Goal: Entertainment & Leisure: Consume media (video, audio)

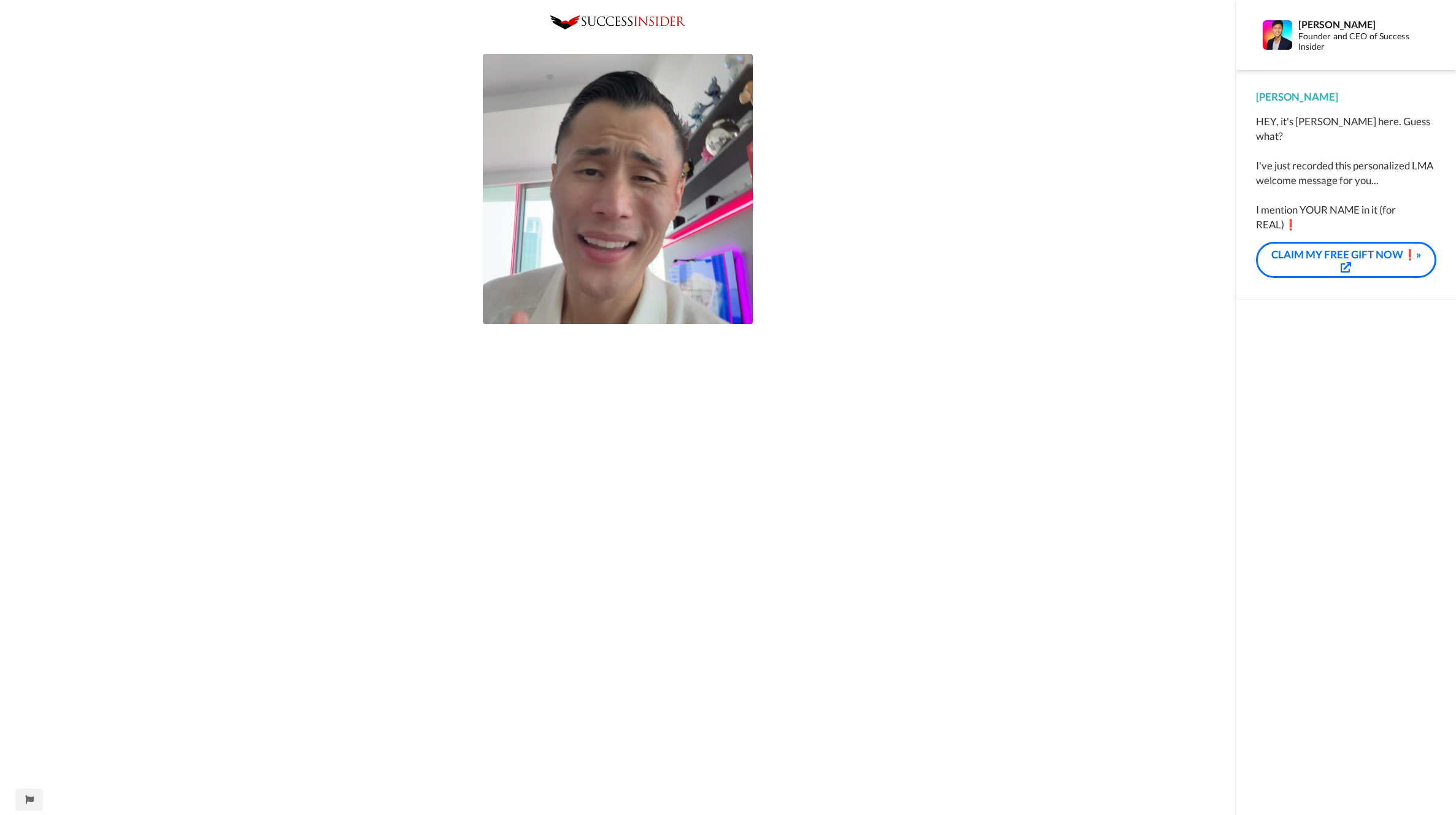
click at [837, 171] on div "Play/Pause" at bounding box center [618, 575] width 1236 height 1119
click at [654, 233] on img at bounding box center [617, 188] width 270 height 270
click at [823, 228] on div "Play/Pause" at bounding box center [618, 575] width 1236 height 1119
click at [833, 225] on div "Play/Pause 0:00 / 5:27" at bounding box center [618, 575] width 1236 height 1119
click at [614, 225] on video at bounding box center [617, 188] width 270 height 270
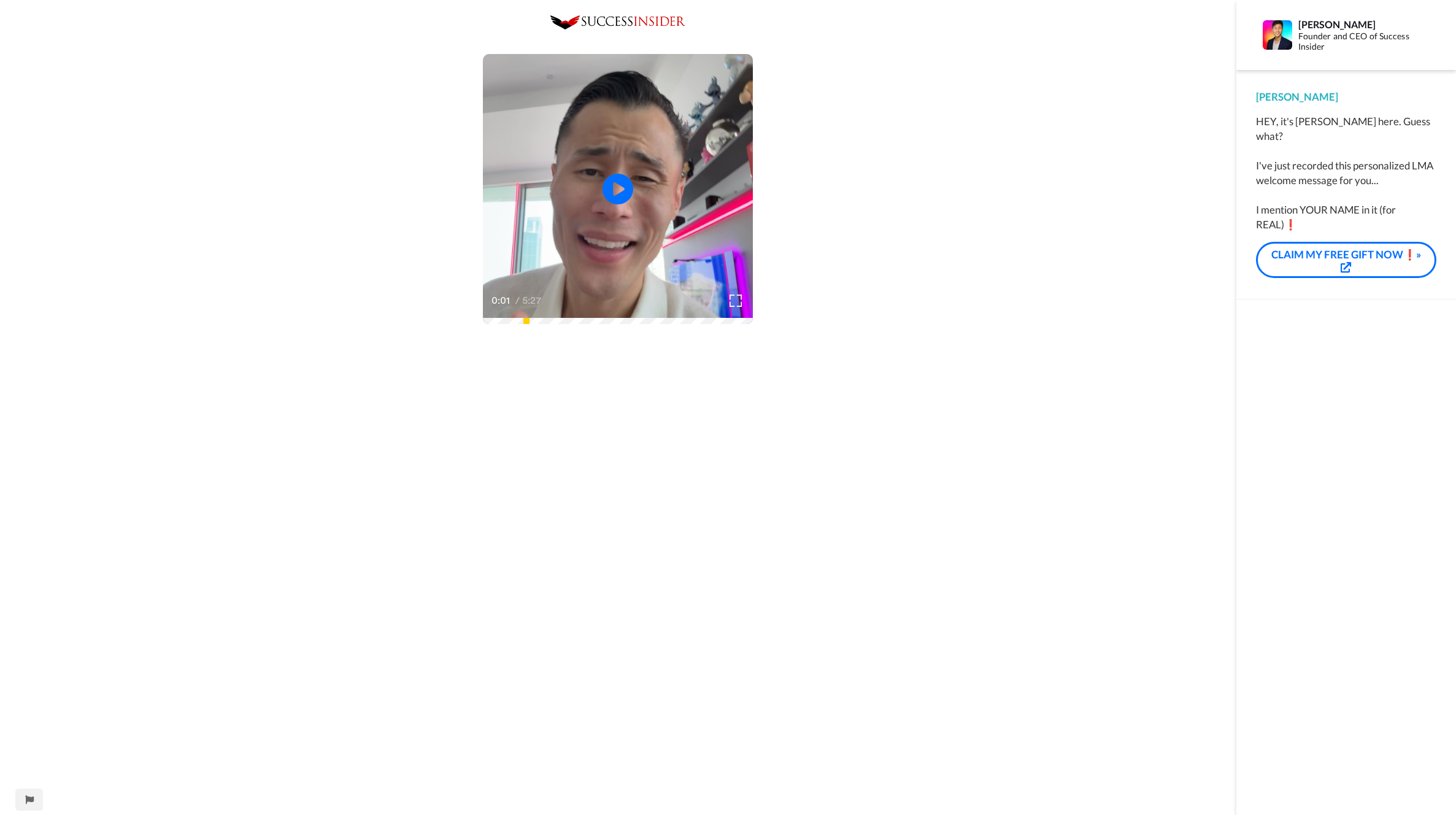
click at [865, 202] on div "Play/Pause 0:01 / 5:27" at bounding box center [618, 575] width 1236 height 1119
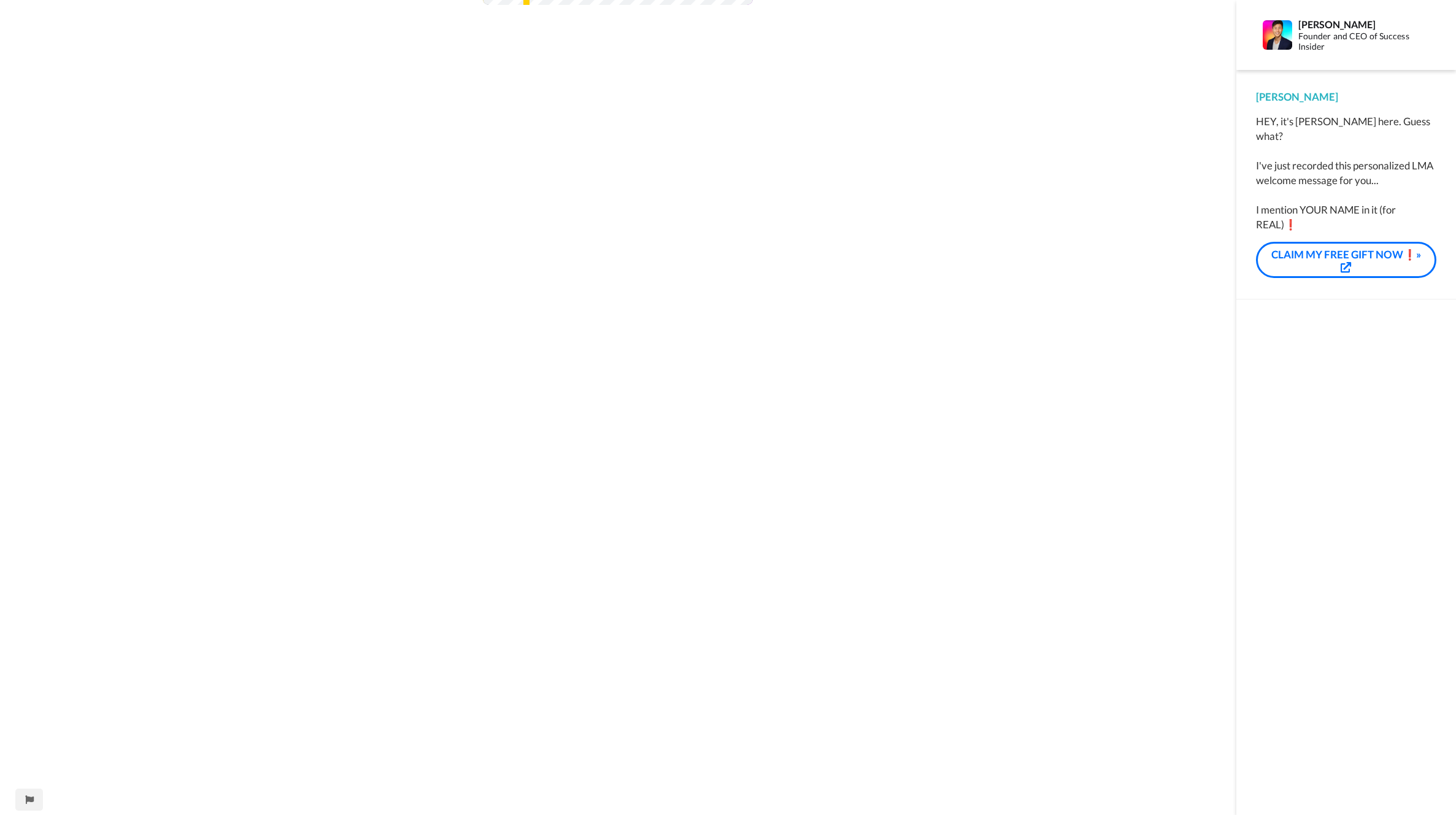
click at [949, 358] on div "Play/Pause 0:01 / 5:27" at bounding box center [618, 256] width 1236 height 1119
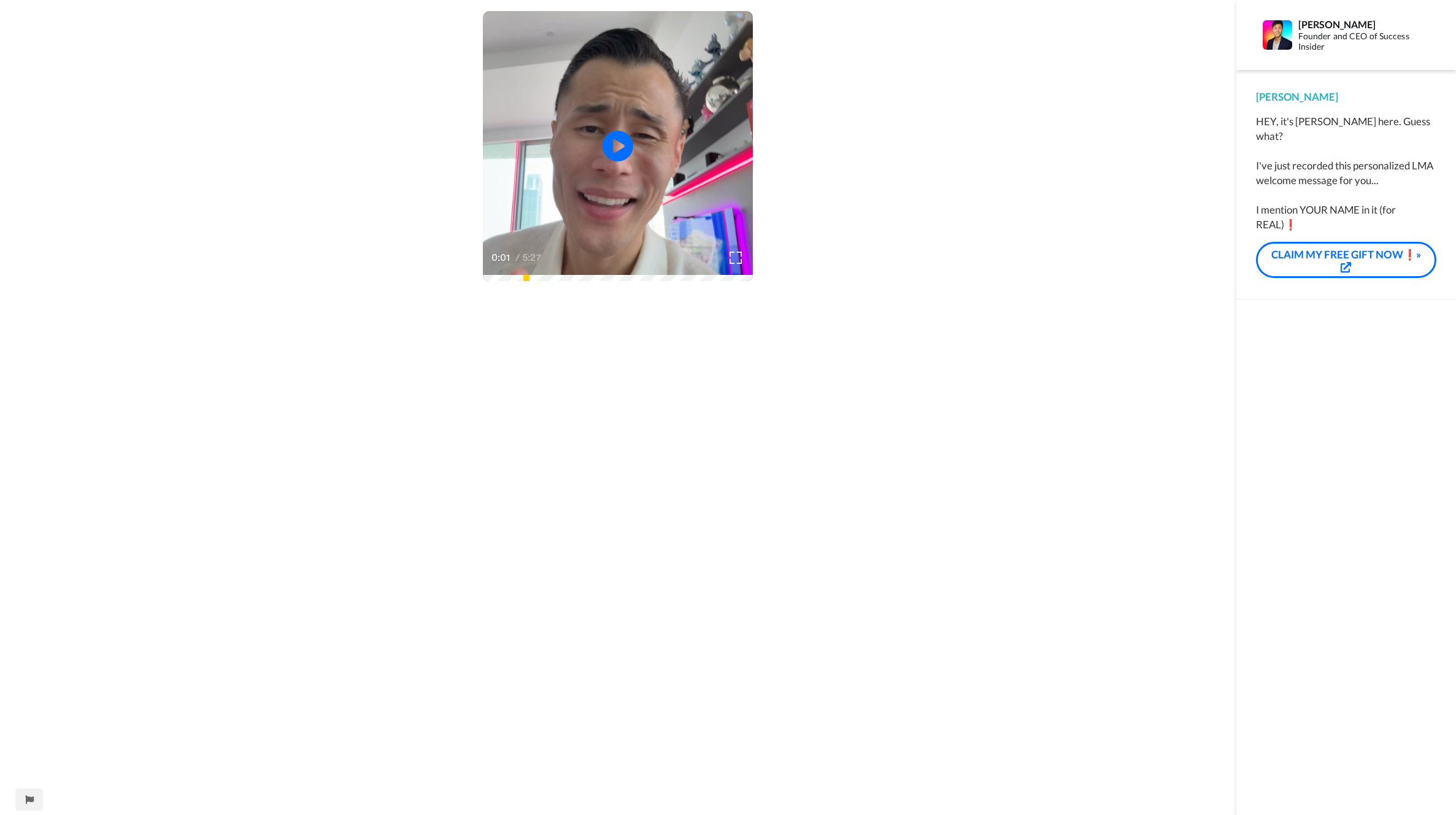
scroll to position [0, 0]
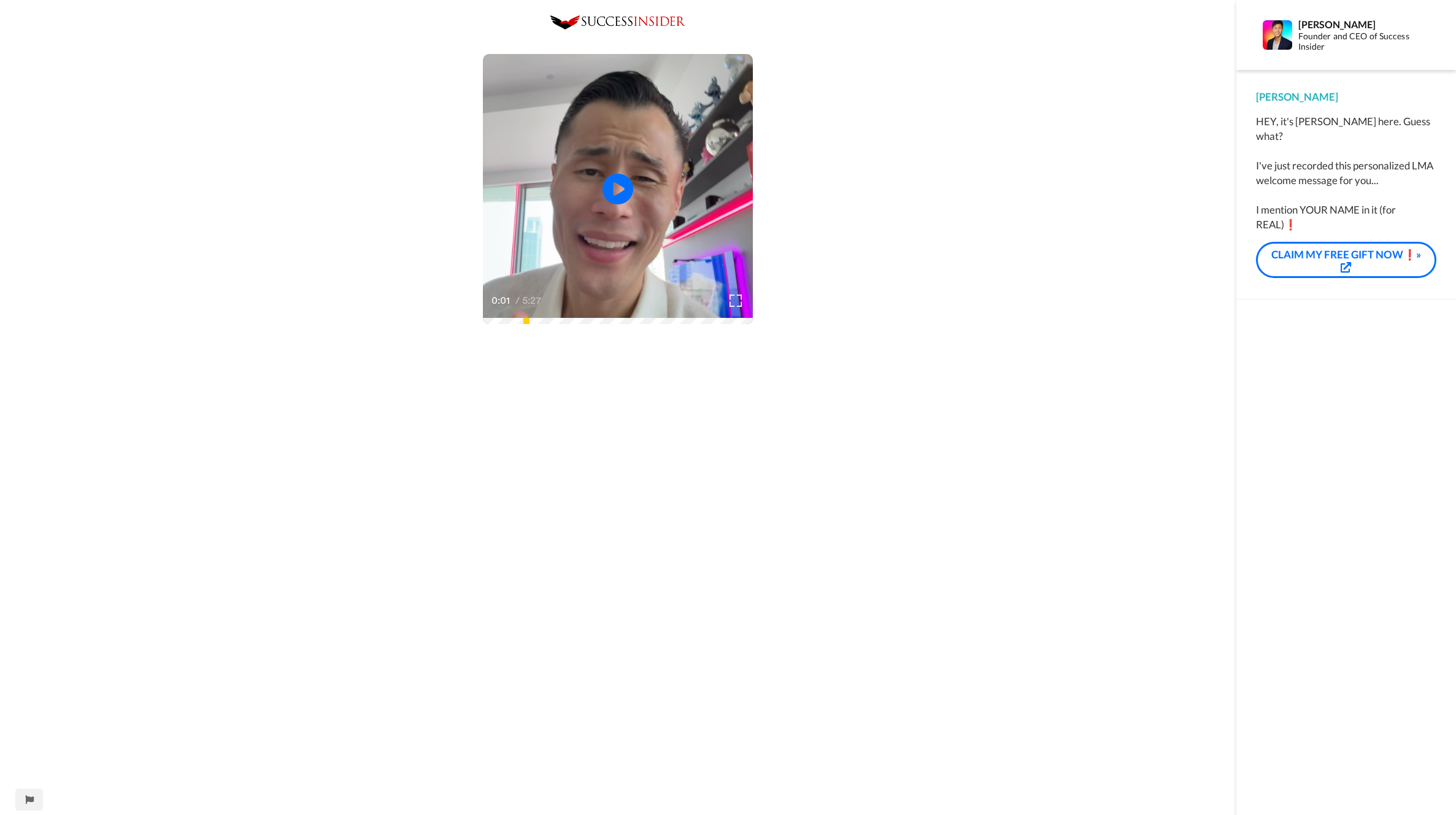
click at [861, 425] on div "Play/Pause 0:01 / 5:27" at bounding box center [618, 575] width 1236 height 1119
click at [661, 266] on video at bounding box center [617, 188] width 270 height 270
click at [805, 252] on div "Play/Pause 0:01 / 5:27" at bounding box center [618, 575] width 1236 height 1119
click at [805, 252] on div "Play/Pause 0:02 / 5:27" at bounding box center [618, 575] width 1236 height 1119
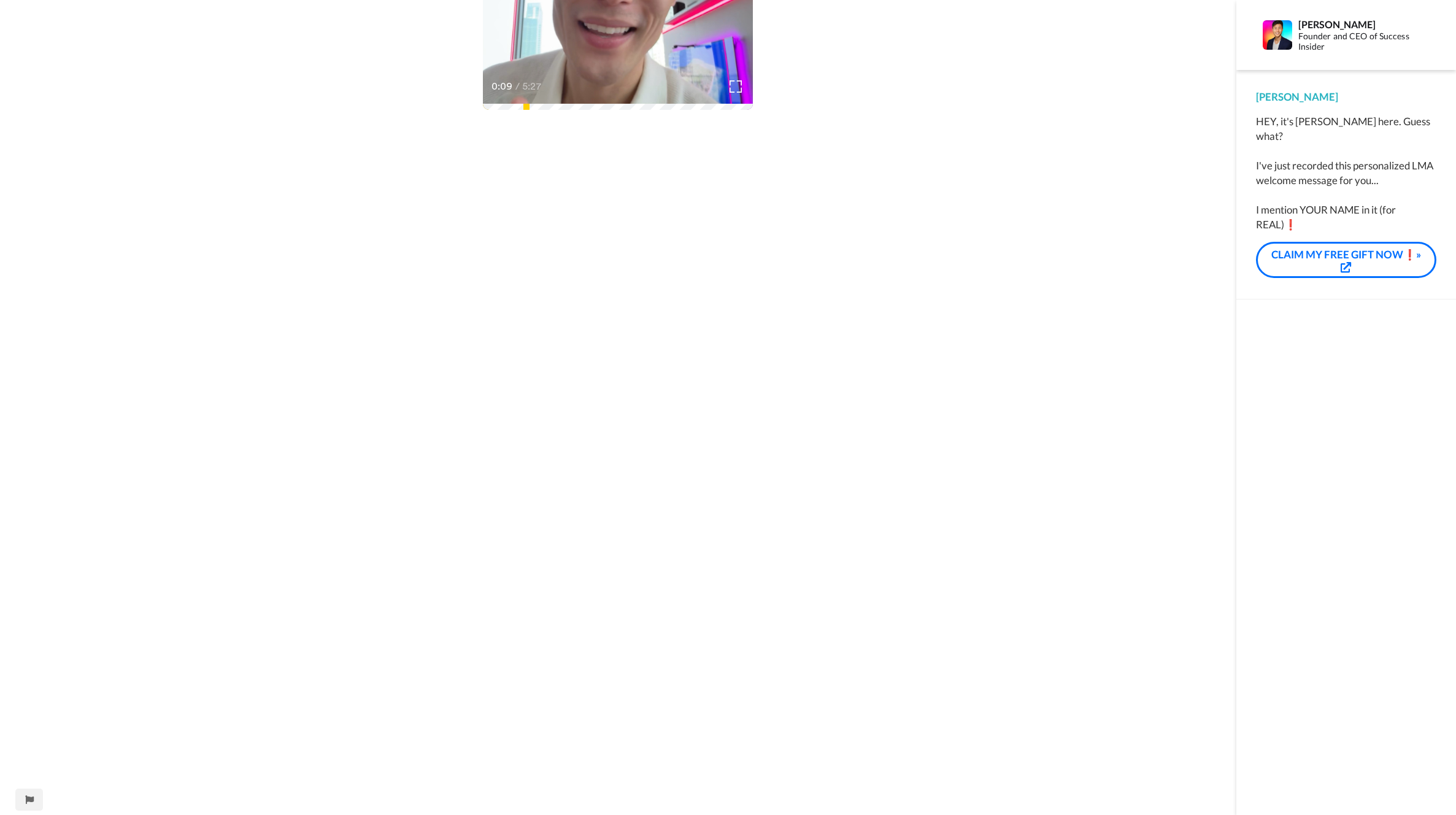
scroll to position [319, 0]
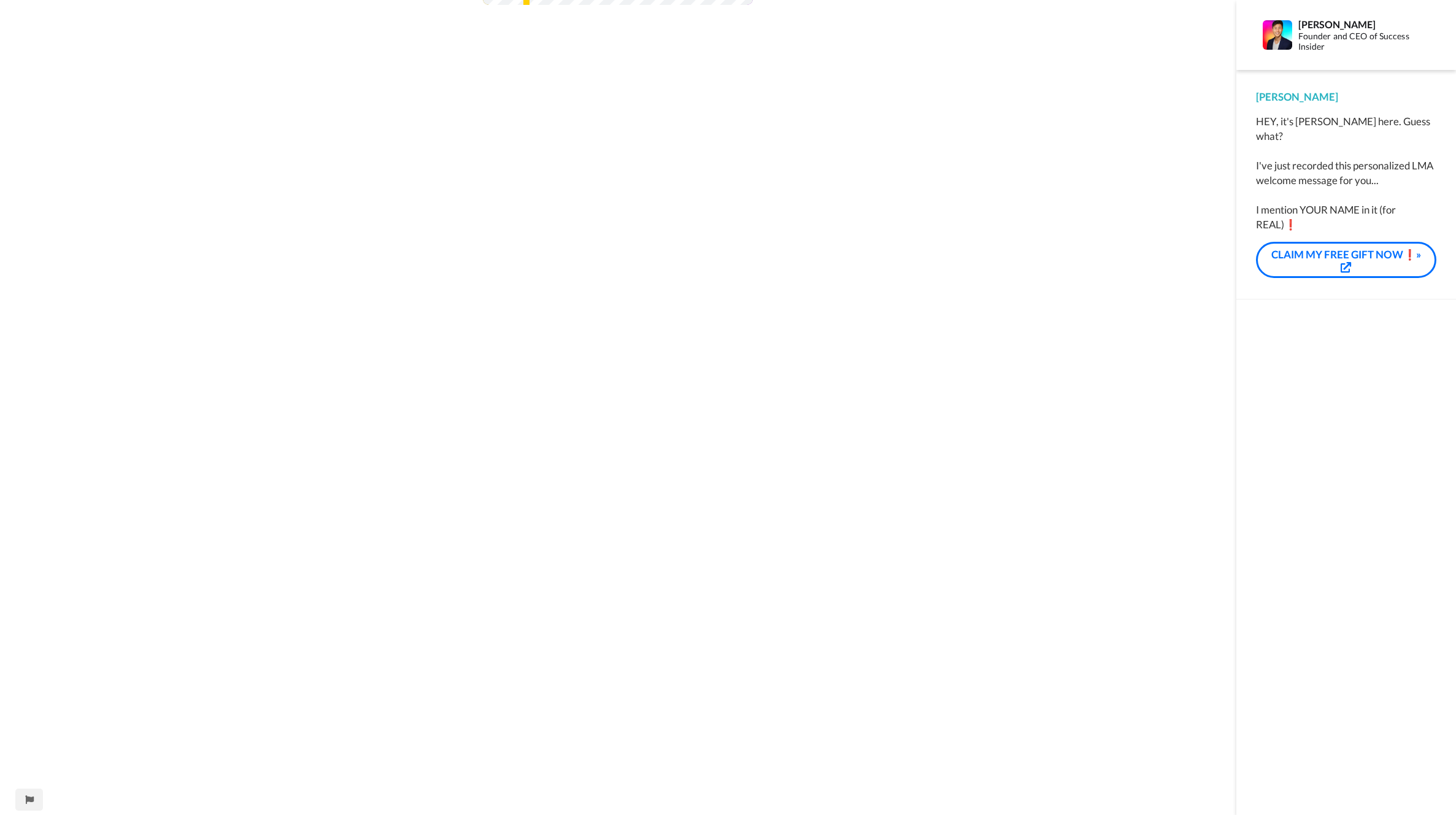
click at [922, 453] on div "Play/Pause 0:10 / 5:27" at bounding box center [618, 256] width 1236 height 1119
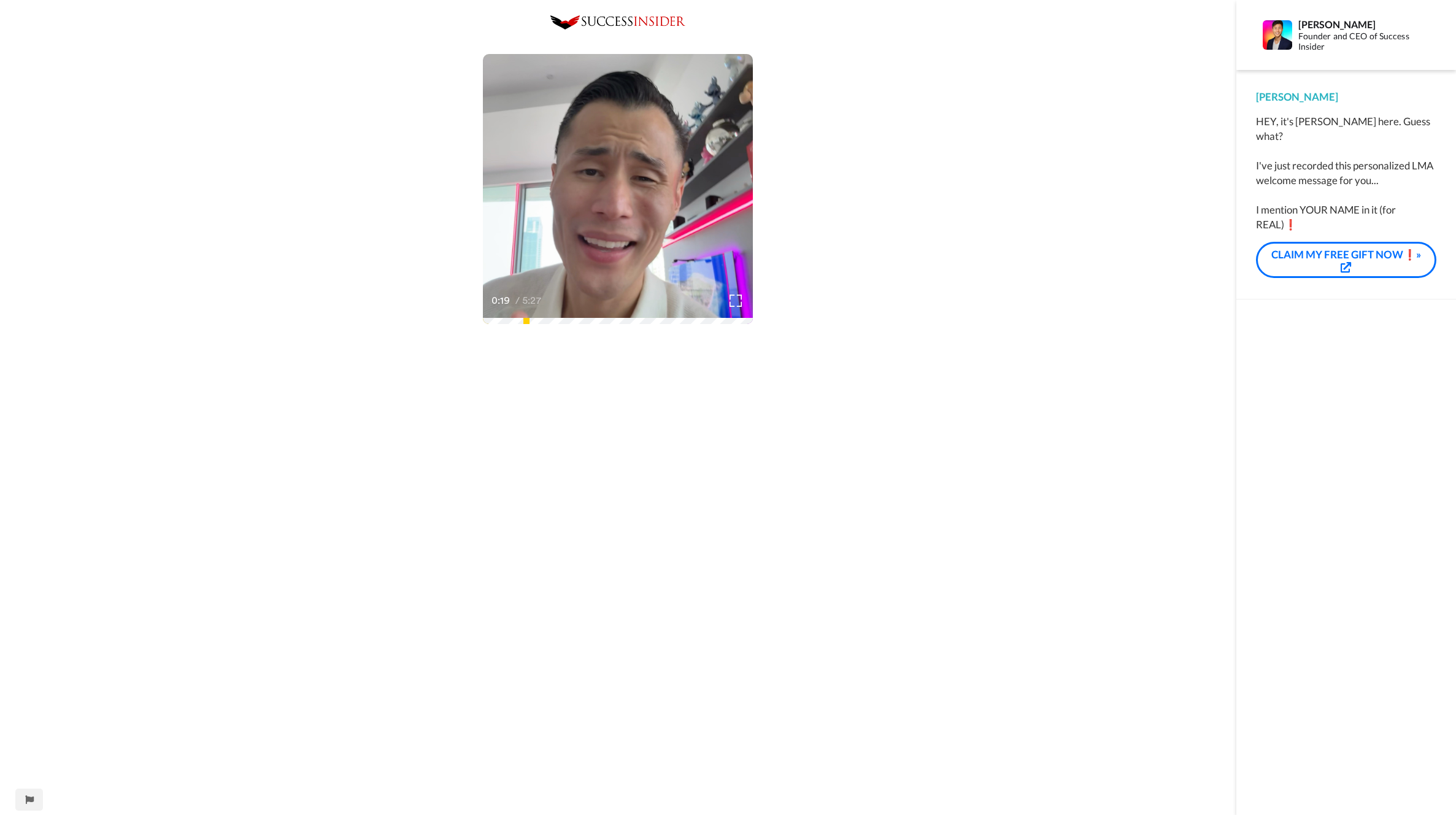
click at [895, 292] on div "Play/Pause 0:19 / 5:27" at bounding box center [618, 575] width 1236 height 1119
click at [661, 235] on video at bounding box center [617, 188] width 270 height 270
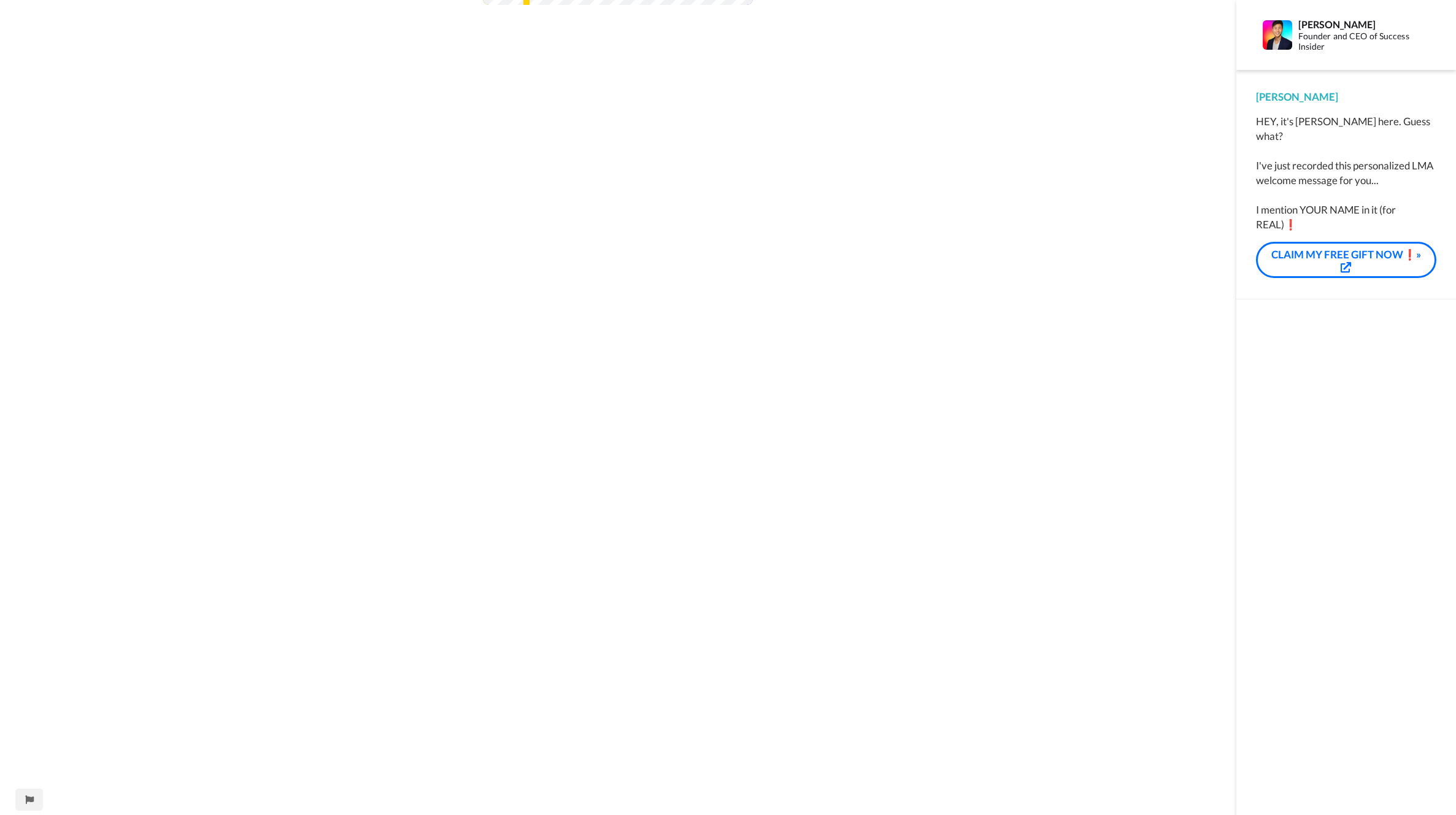
click at [978, 339] on div "Play/Pause 0:25 / 5:27" at bounding box center [618, 256] width 1236 height 1119
click at [219, 599] on div "Play/Pause 0:25 / 5:27" at bounding box center [618, 256] width 1236 height 1119
click at [346, 119] on div "Play/Pause 0:25 / 5:27" at bounding box center [618, 256] width 1236 height 1119
